Goal: Find specific page/section: Find specific page/section

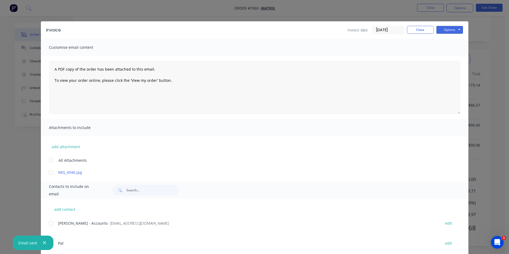
click at [414, 37] on div "Invoice Invoice date [DATE] Close Options Preview Print Email" at bounding box center [254, 29] width 427 height 17
click at [414, 32] on button "Close" at bounding box center [420, 30] width 27 height 8
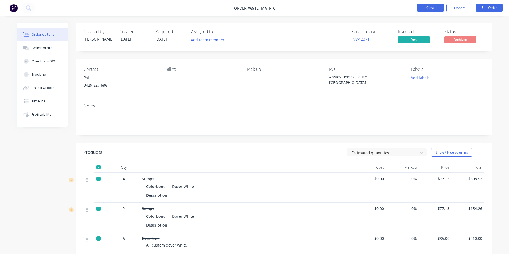
click at [432, 6] on button "Close" at bounding box center [430, 8] width 27 height 8
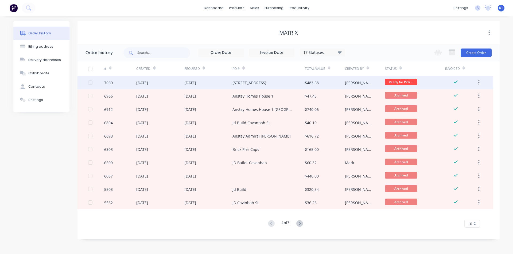
click at [277, 79] on div "[STREET_ADDRESS]" at bounding box center [268, 82] width 72 height 13
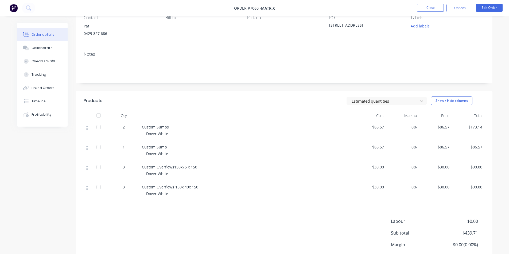
scroll to position [94, 0]
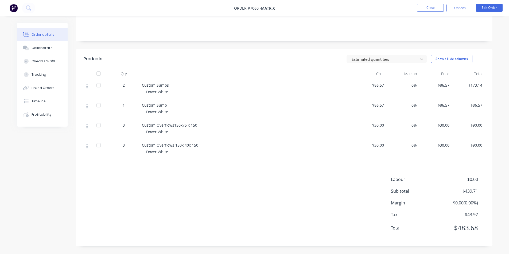
click at [101, 74] on div at bounding box center [98, 73] width 11 height 11
click at [434, 8] on button "Close" at bounding box center [430, 8] width 27 height 8
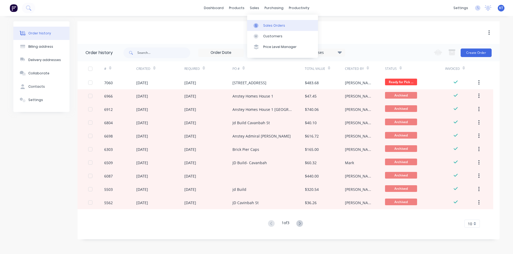
click at [267, 21] on link "Sales Orders" at bounding box center [282, 25] width 71 height 11
